Goal: Information Seeking & Learning: Find specific fact

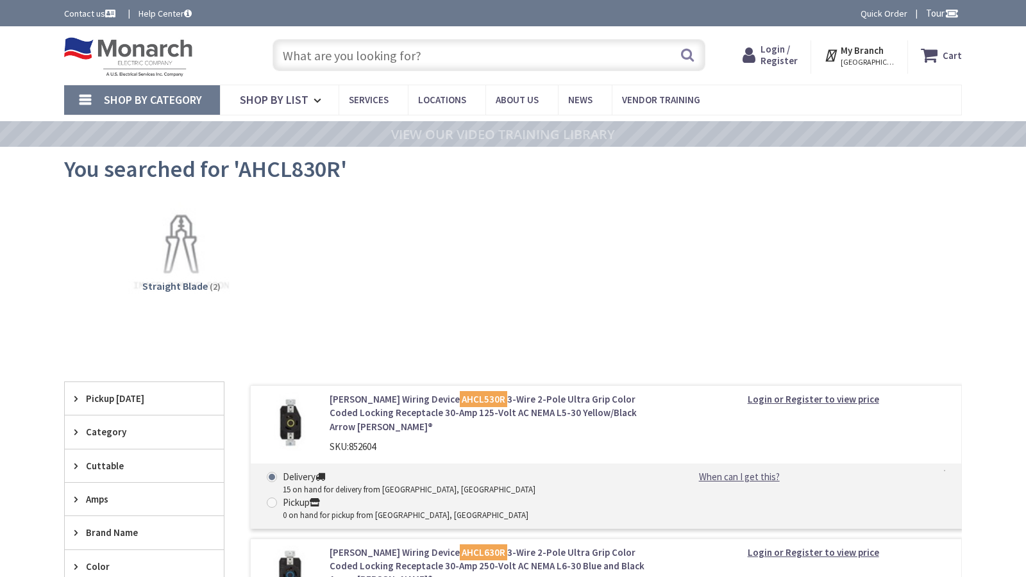
type input "Central Pk, [STREET_ADDRESS][PERSON_NAME]"
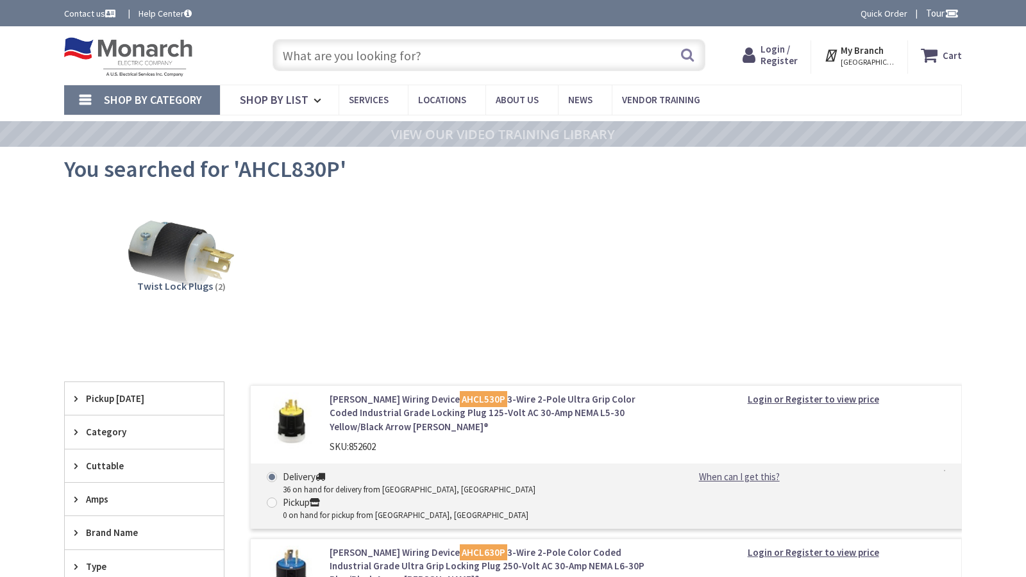
type input "Central Pk, [STREET_ADDRESS][PERSON_NAME]"
